Goal: Navigation & Orientation: Find specific page/section

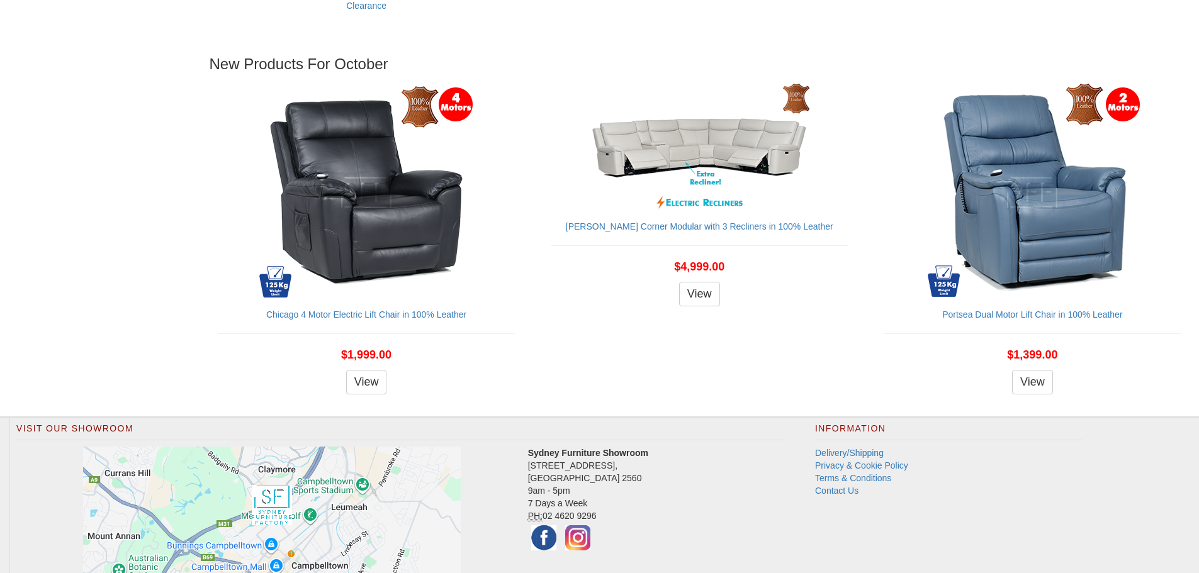
scroll to position [1499, 0]
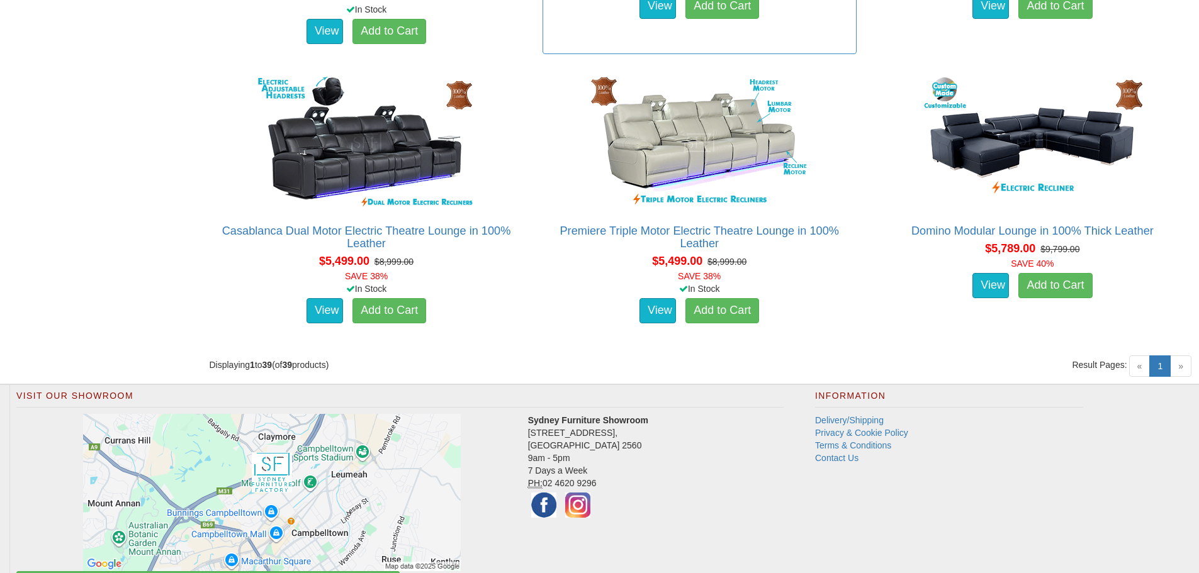
scroll to position [4040, 0]
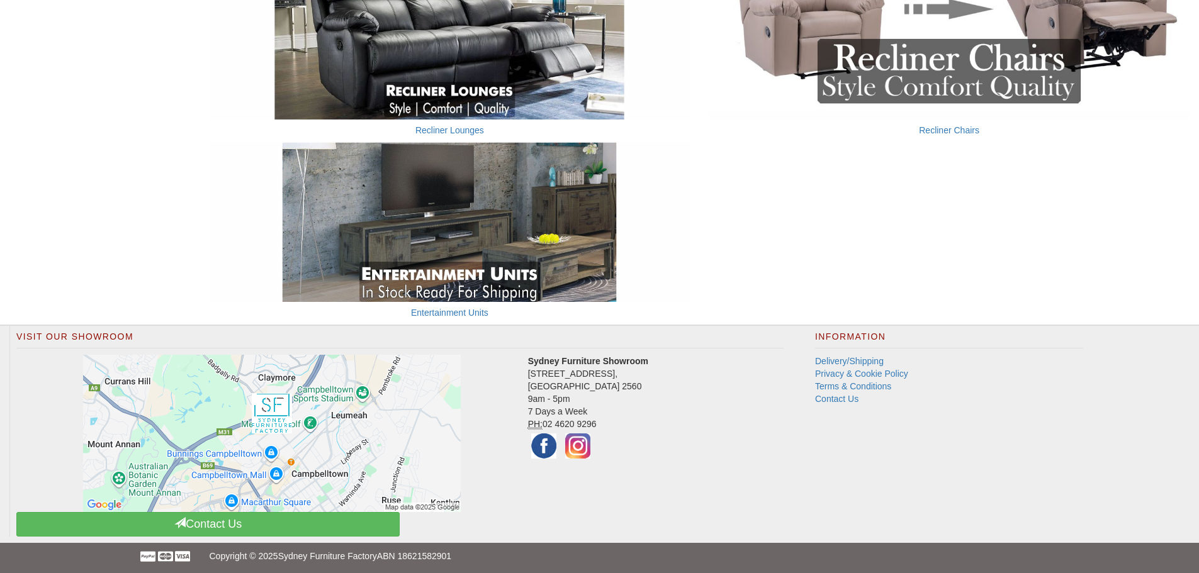
scroll to position [1030, 0]
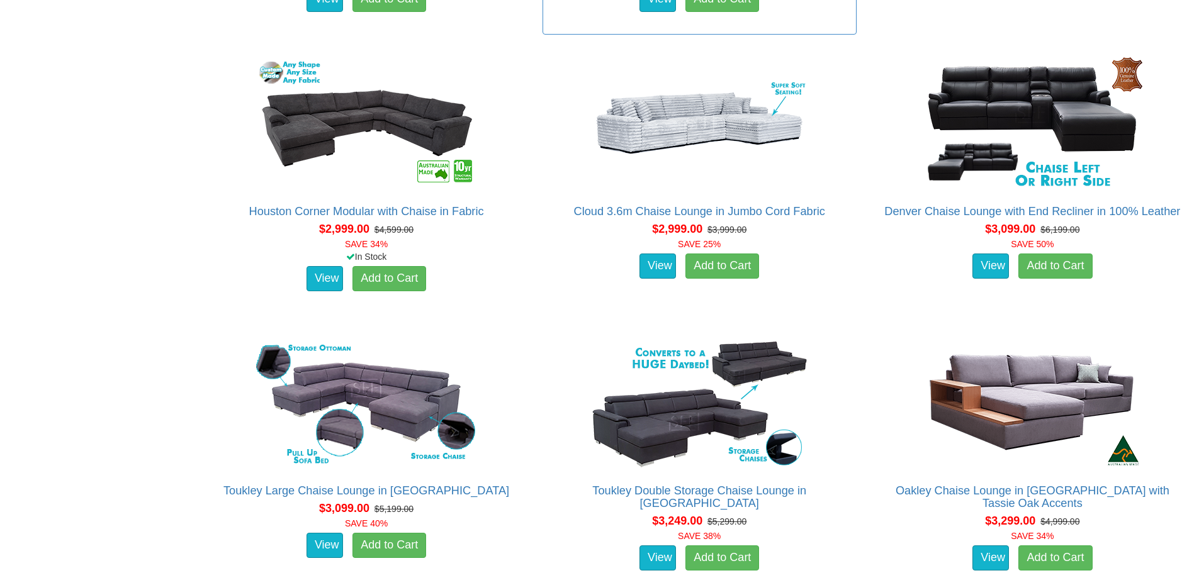
scroll to position [3022, 0]
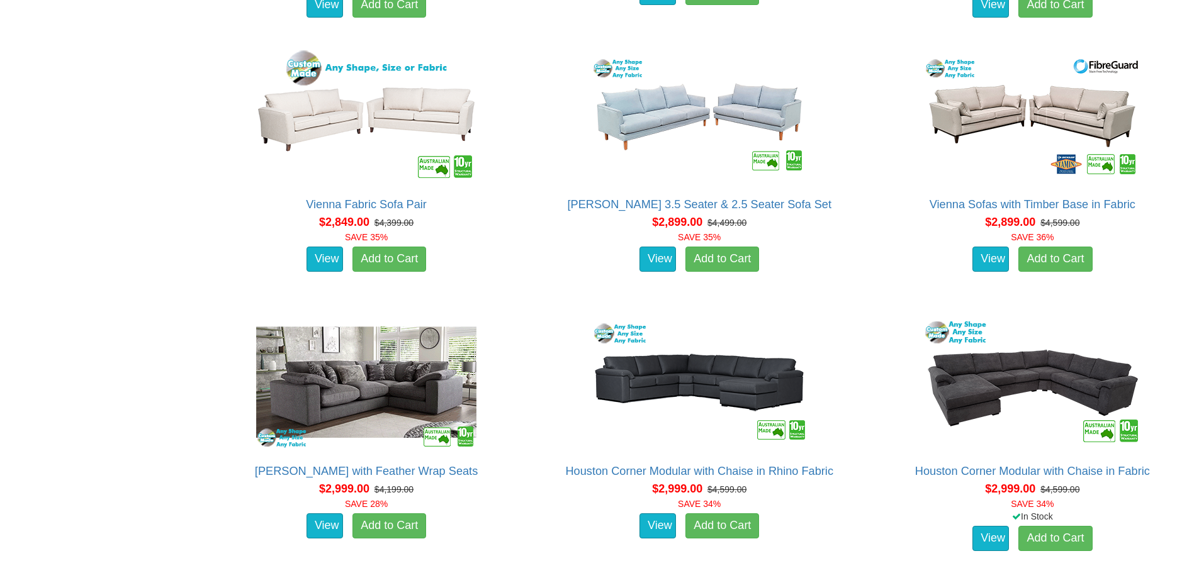
scroll to position [2392, 0]
